Goal: Information Seeking & Learning: Learn about a topic

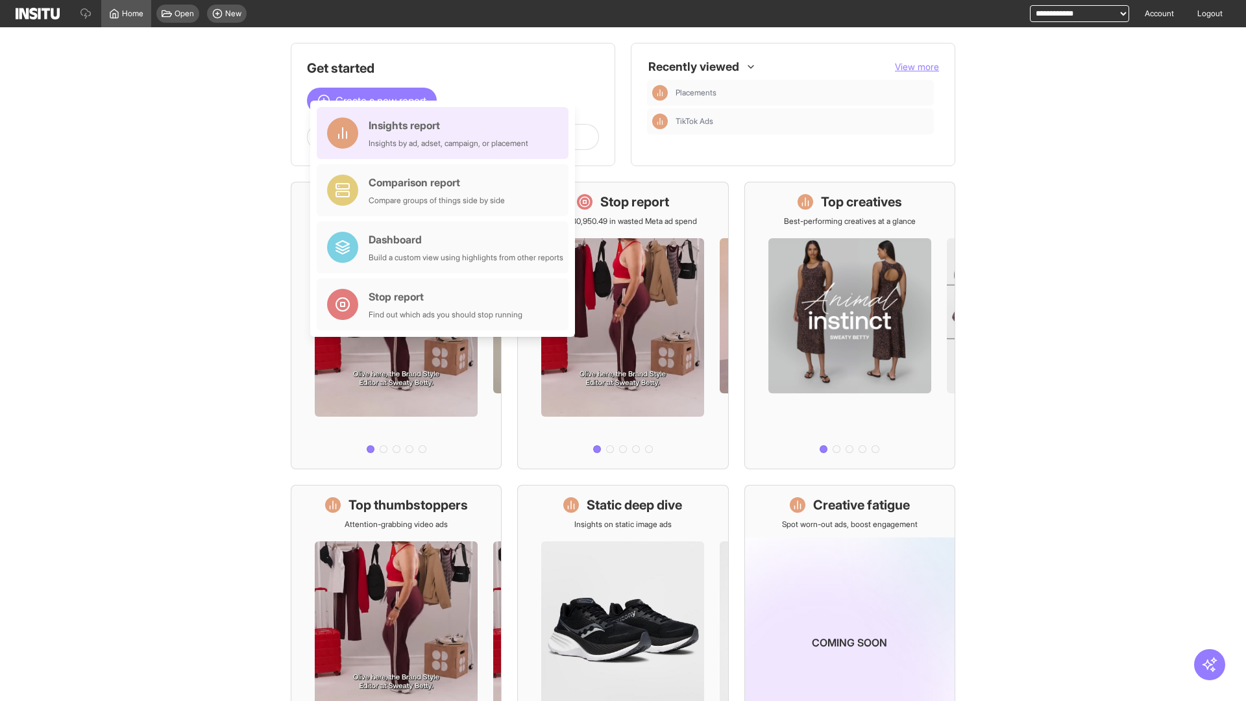
click at [446, 133] on div "Insights report Insights by ad, adset, campaign, or placement" at bounding box center [449, 132] width 160 height 31
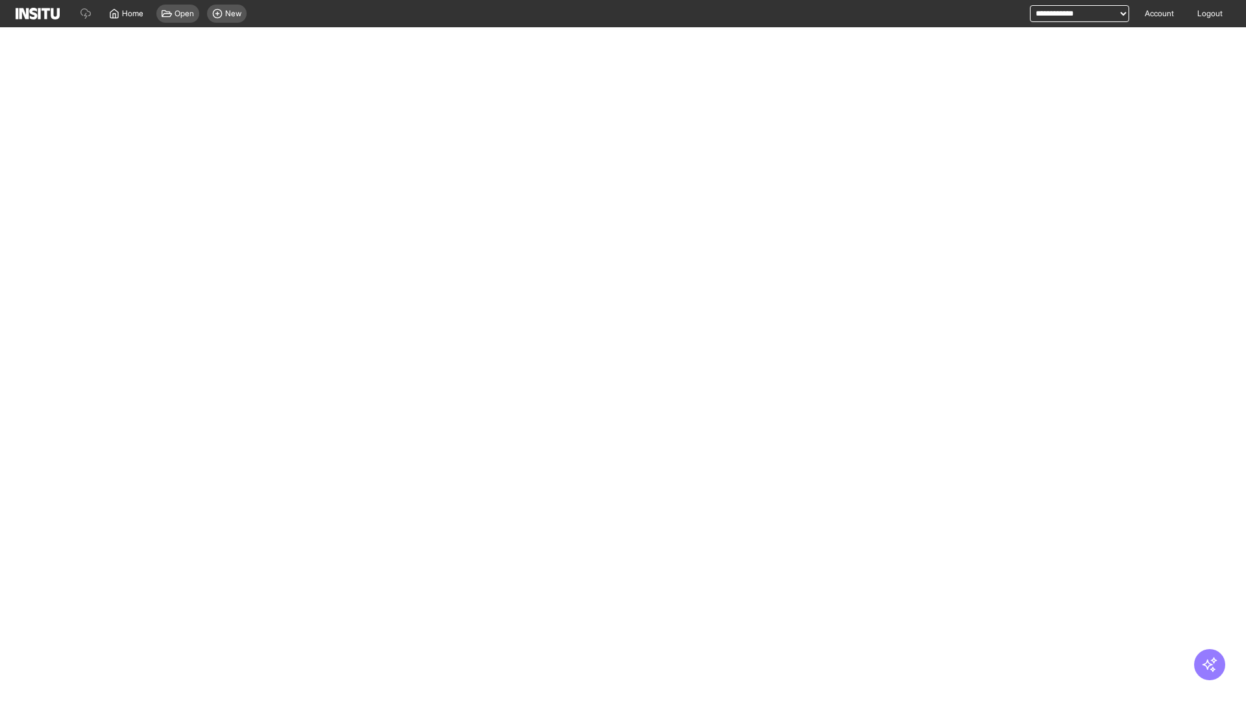
select select "**"
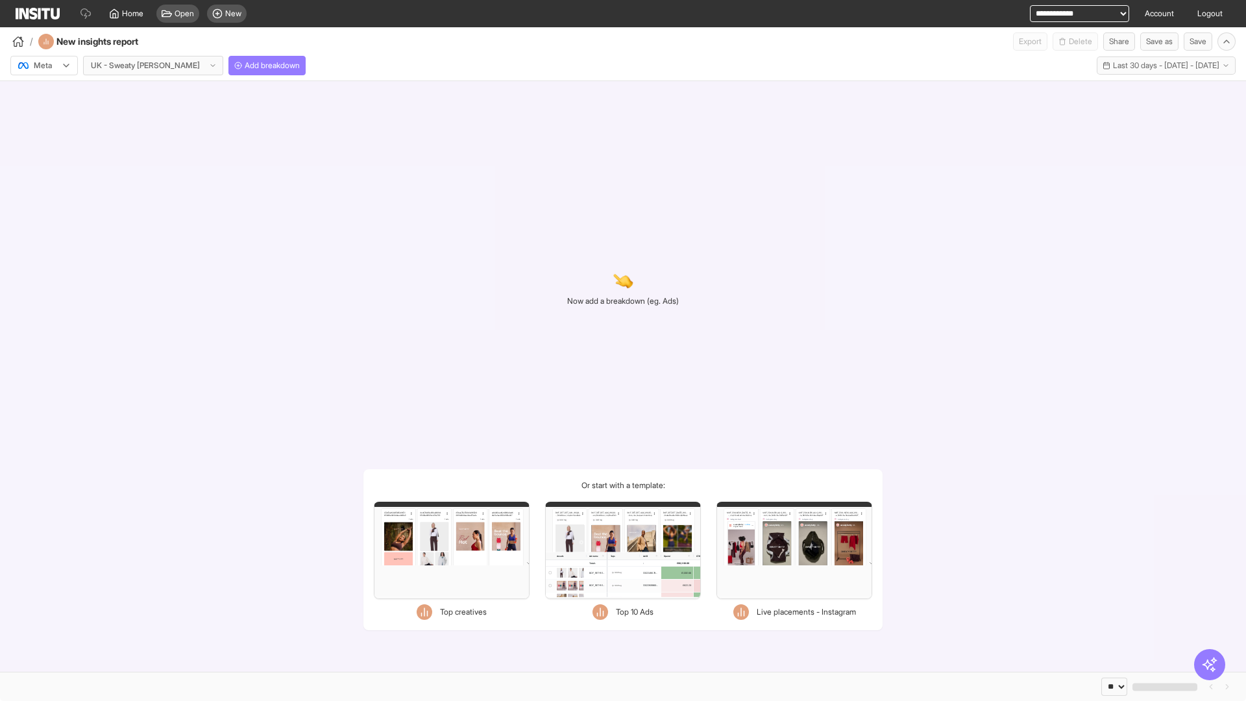
click at [44, 66] on div at bounding box center [35, 65] width 36 height 13
click at [47, 116] on span "TikTok" at bounding box center [45, 116] width 22 height 12
